Goal: Information Seeking & Learning: Learn about a topic

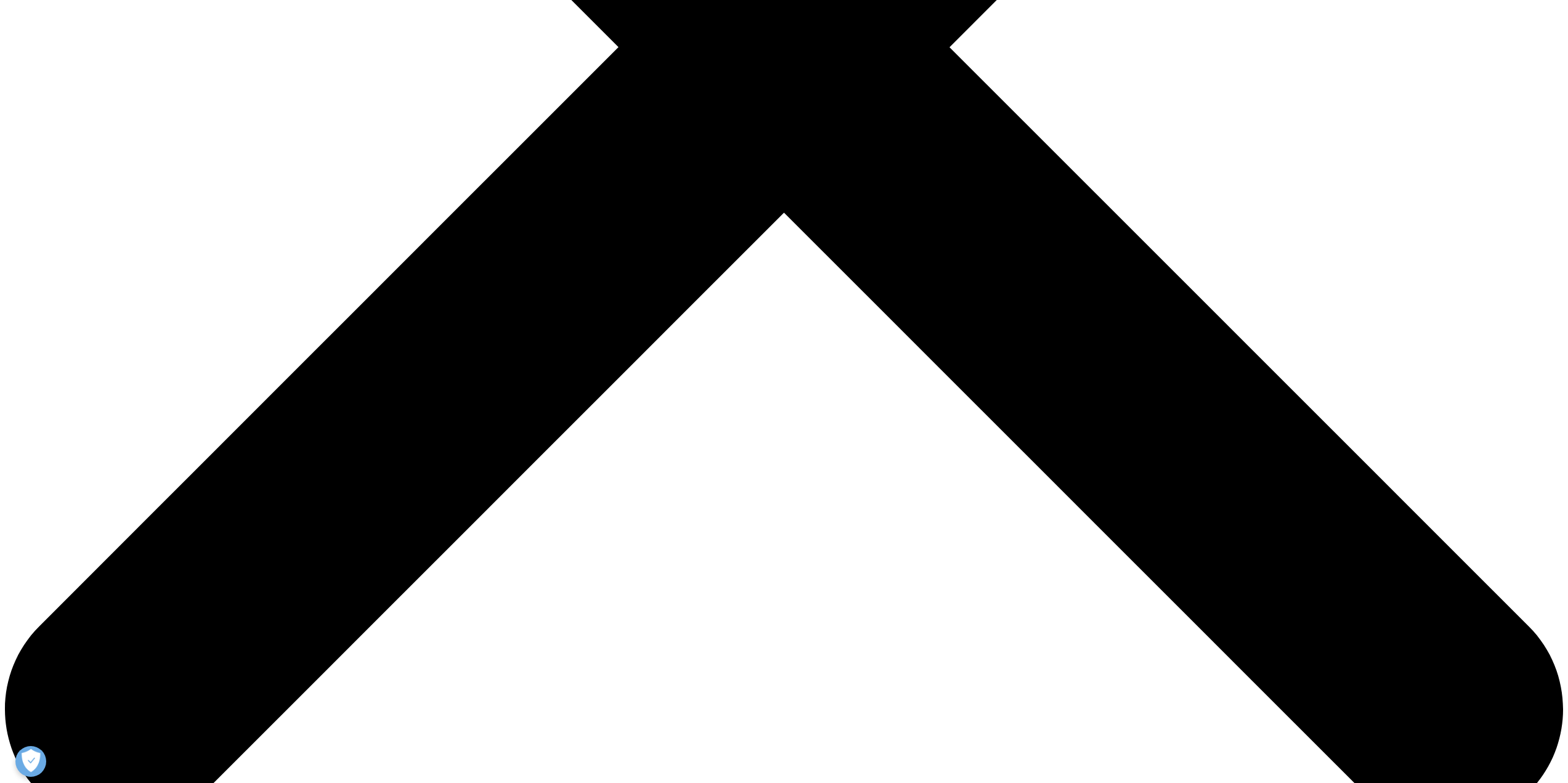
scroll to position [925, 0]
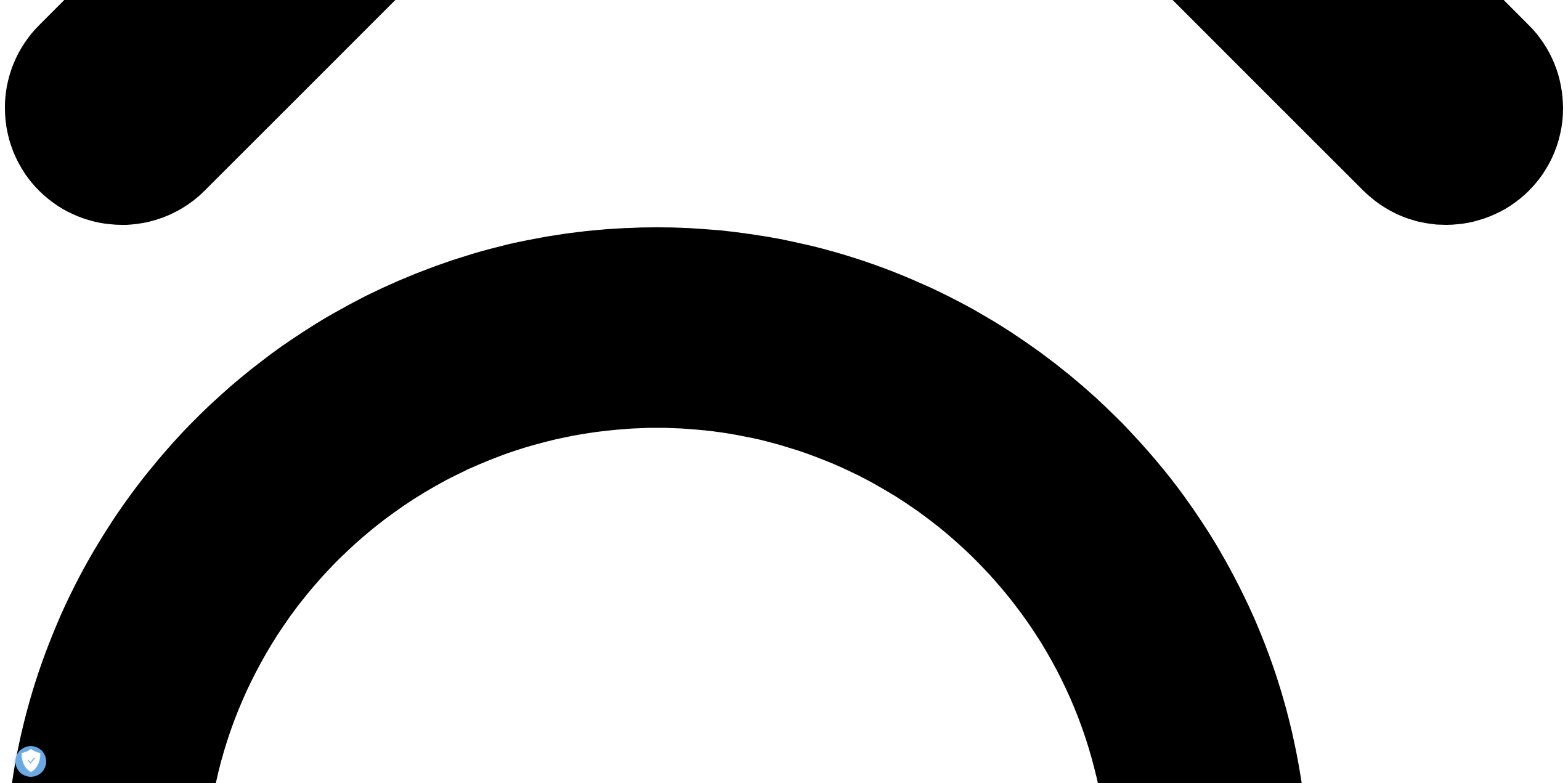
scroll to position [1602, 0]
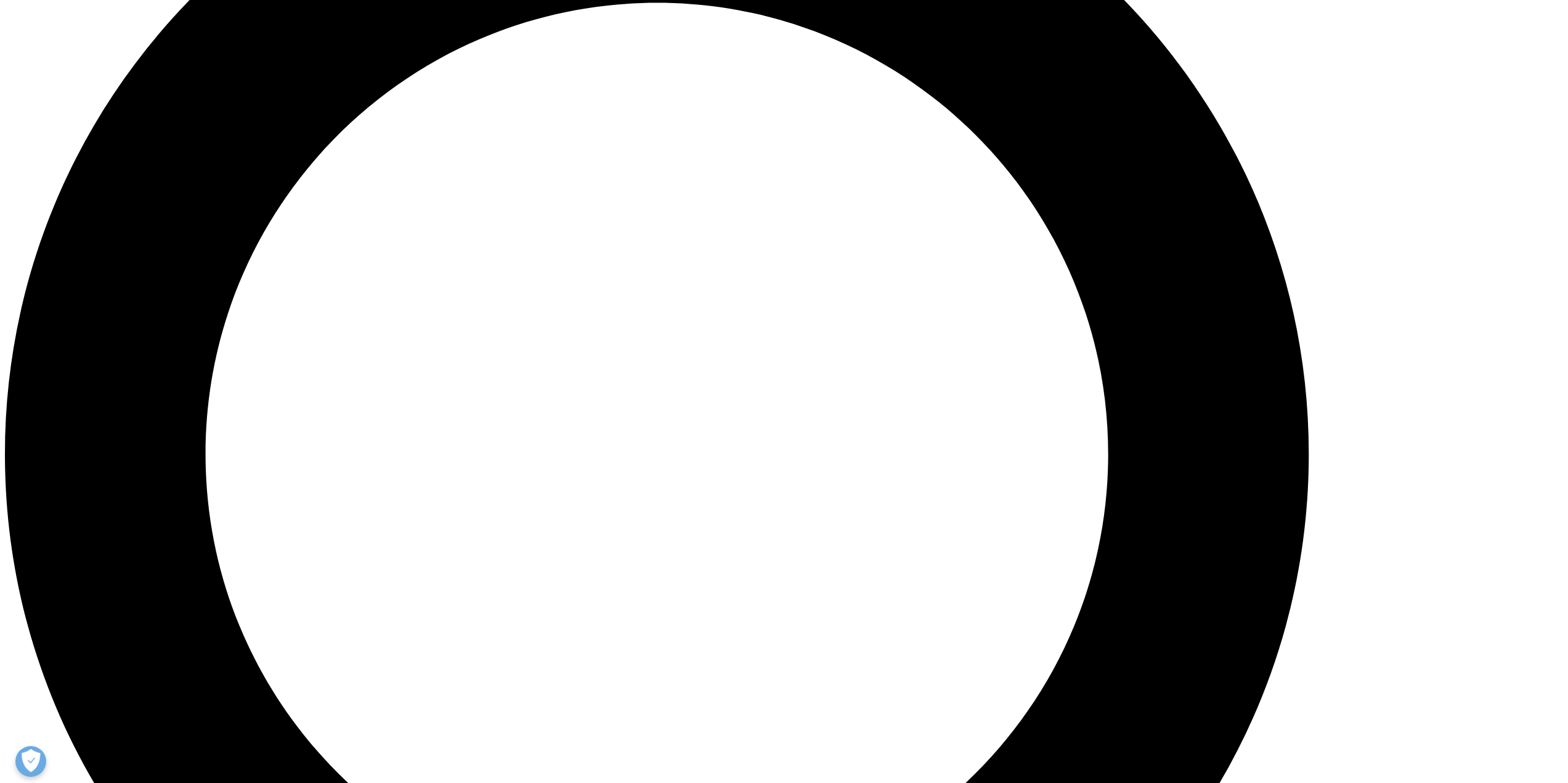
scroll to position [1775, 0]
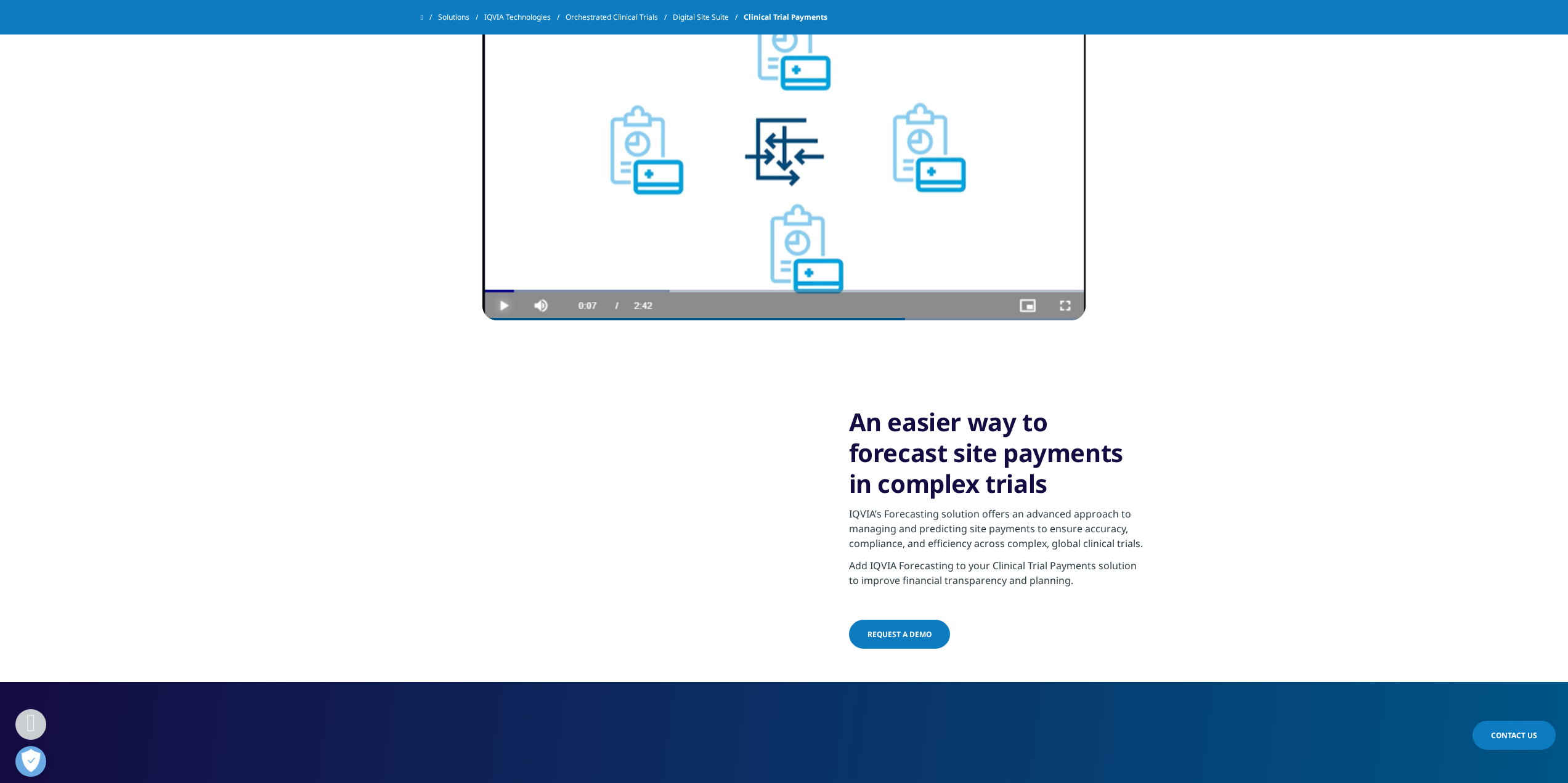
click at [175, 257] on section "The ROI of IQVIA Site Payments Video Player is loading. Play Video Play Skip Ba…" at bounding box center [784, 122] width 1568 height 509
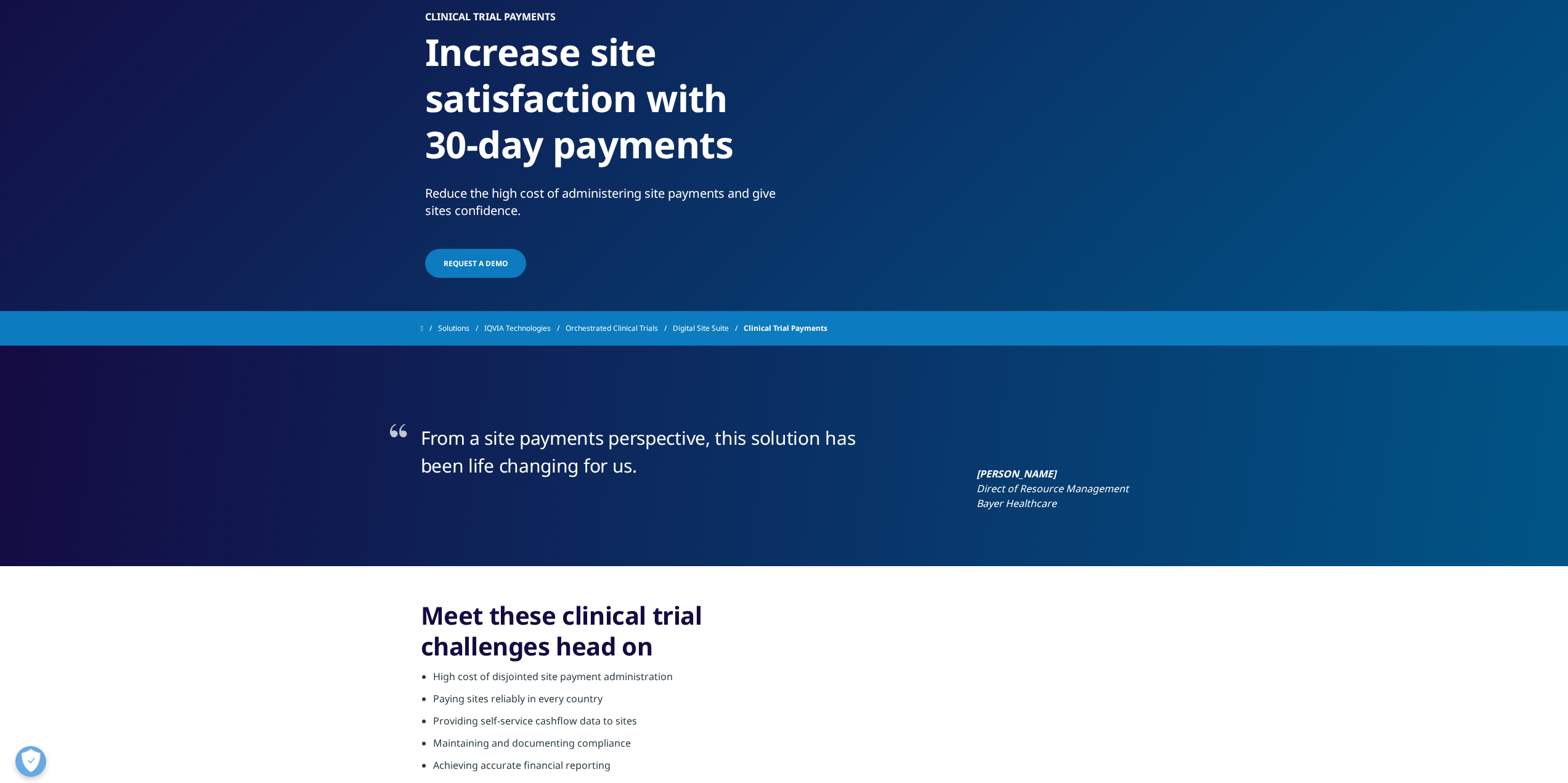
scroll to position [0, 0]
